Goal: Find specific page/section: Find specific page/section

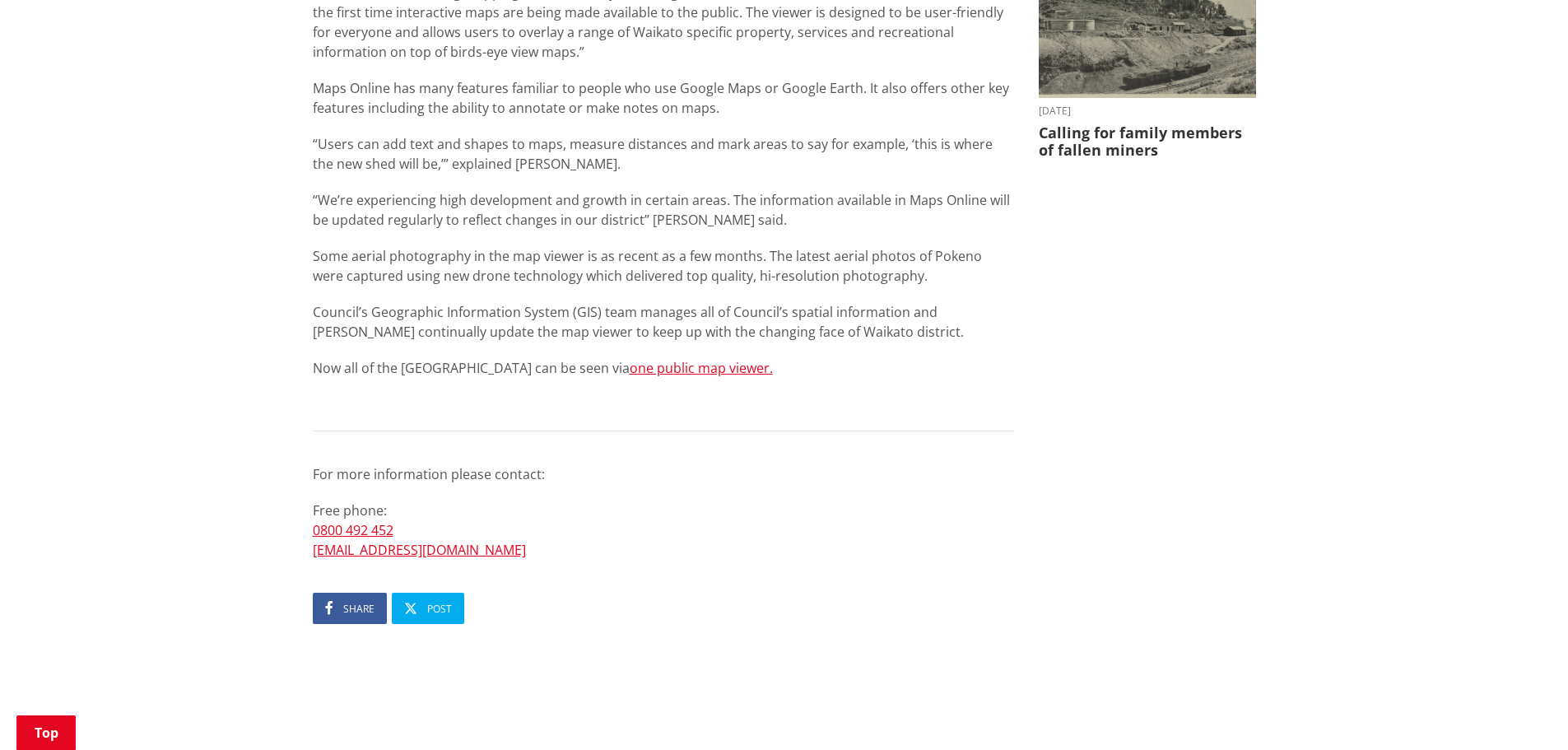
scroll to position [823, 0]
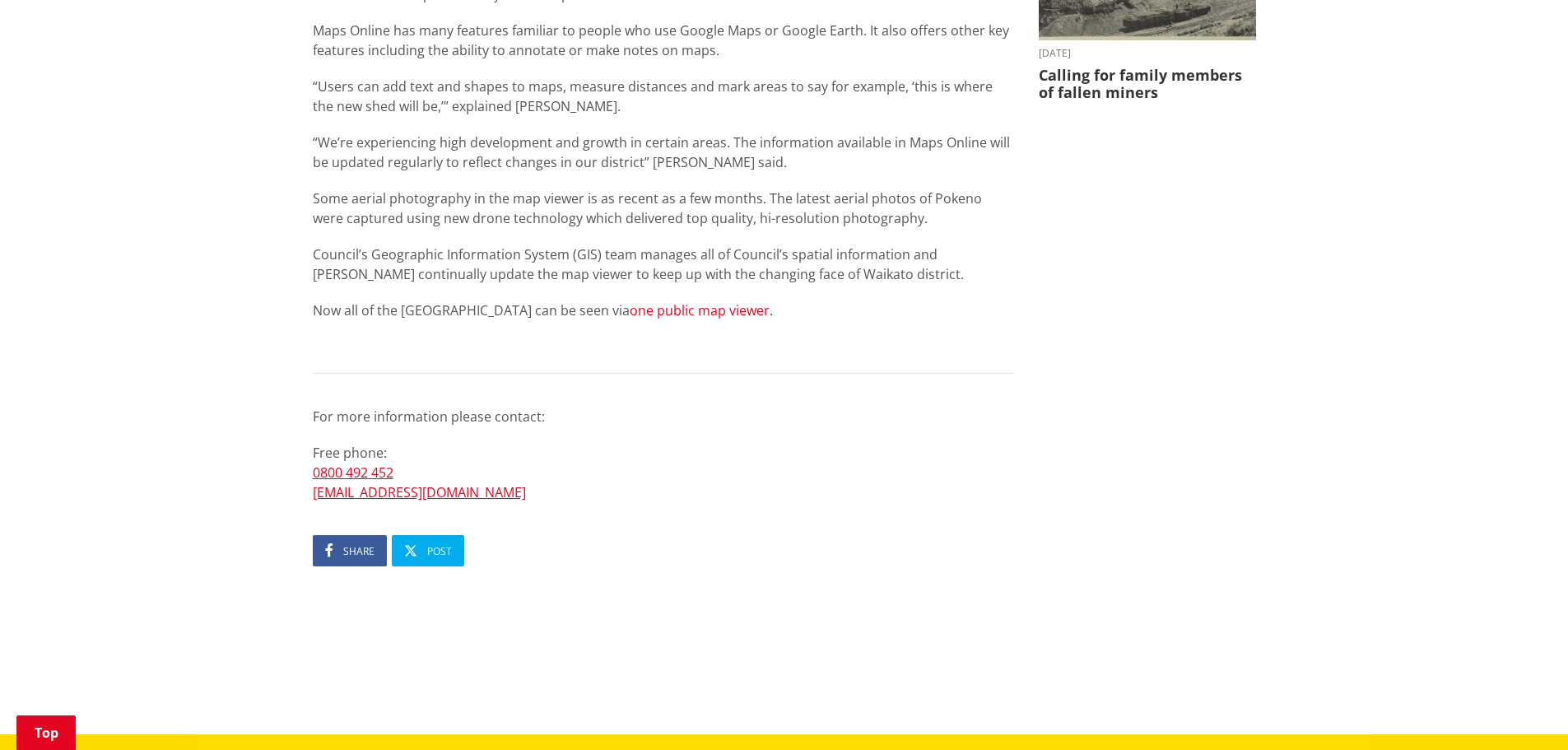
click at [666, 306] on link "one public map viewer." at bounding box center [702, 310] width 143 height 18
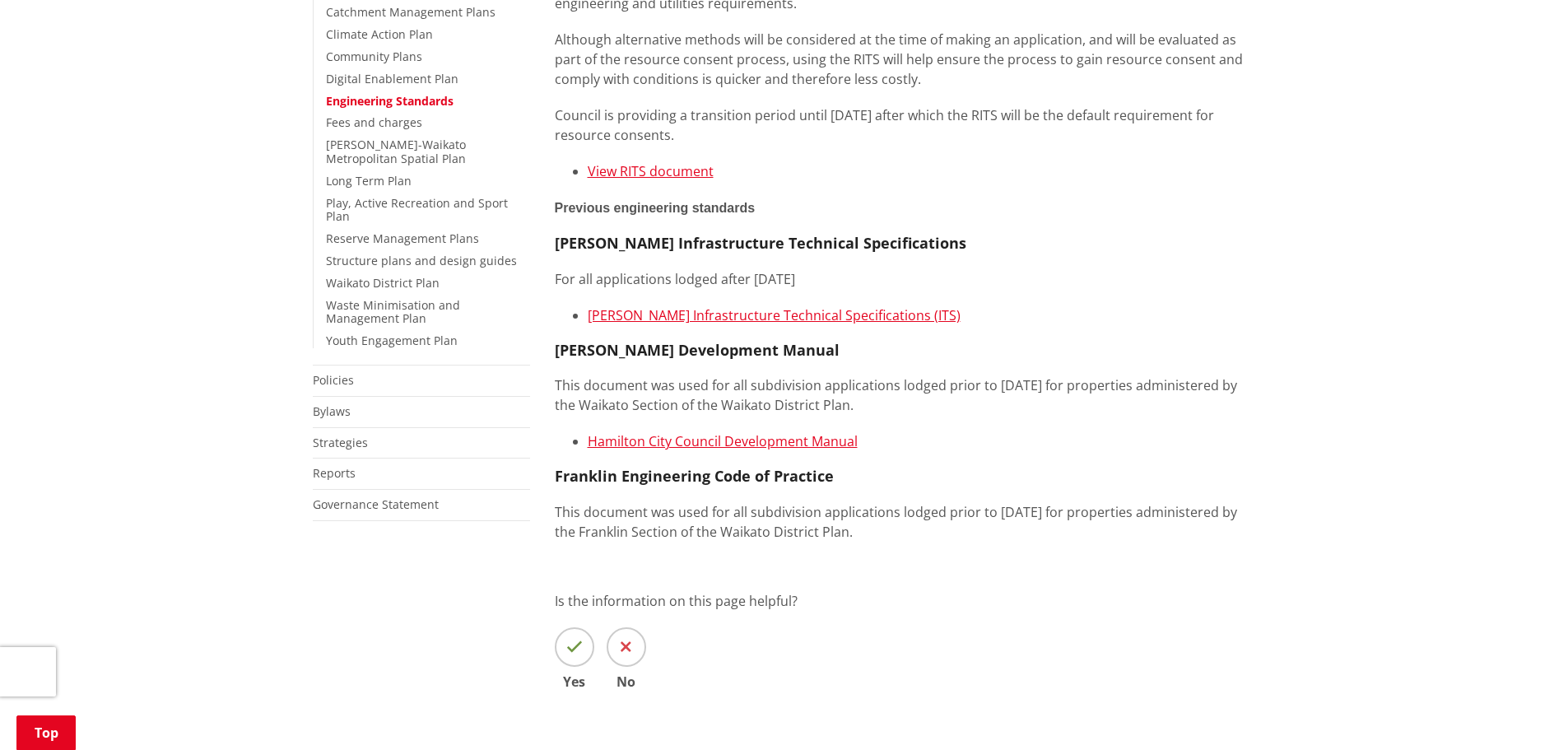
scroll to position [494, 0]
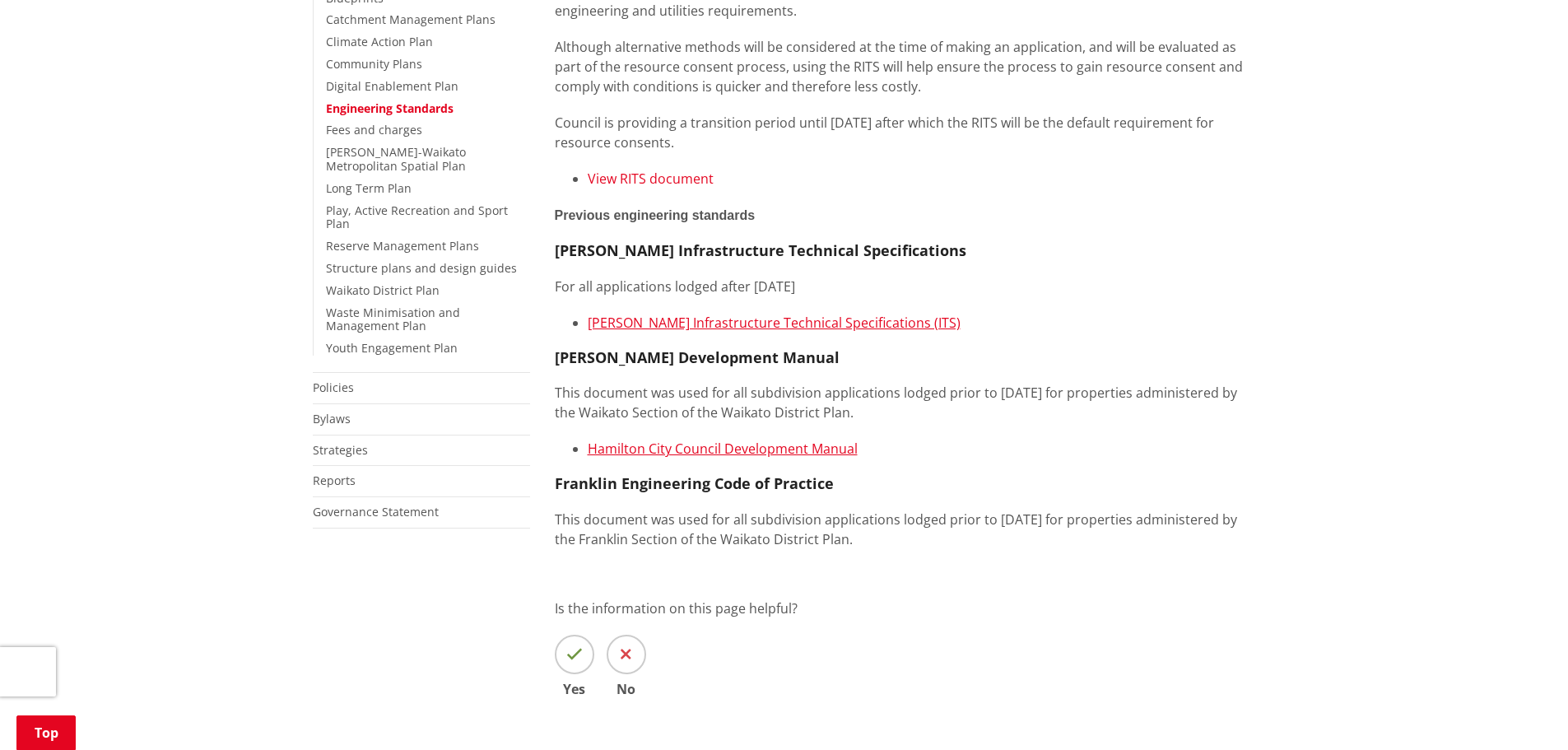
click at [668, 179] on link "View RITS document" at bounding box center [651, 179] width 126 height 18
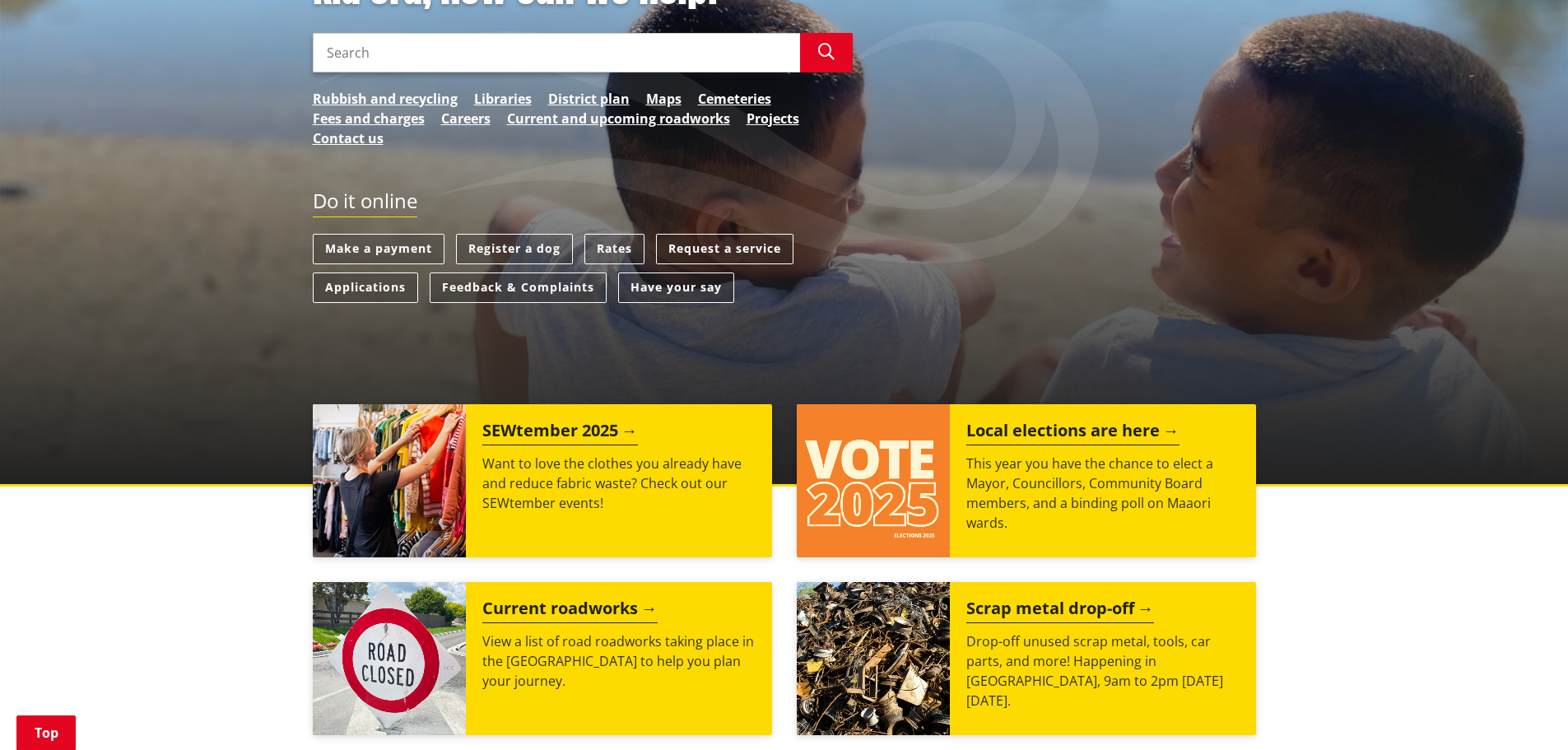
scroll to position [330, 0]
